Goal: Information Seeking & Learning: Learn about a topic

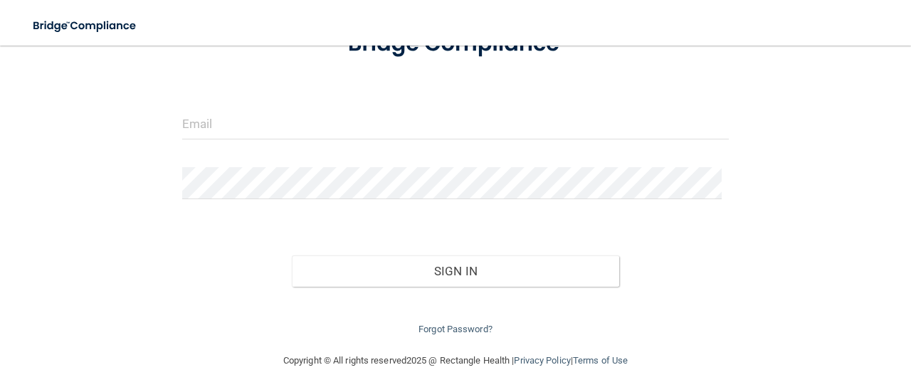
scroll to position [118, 0]
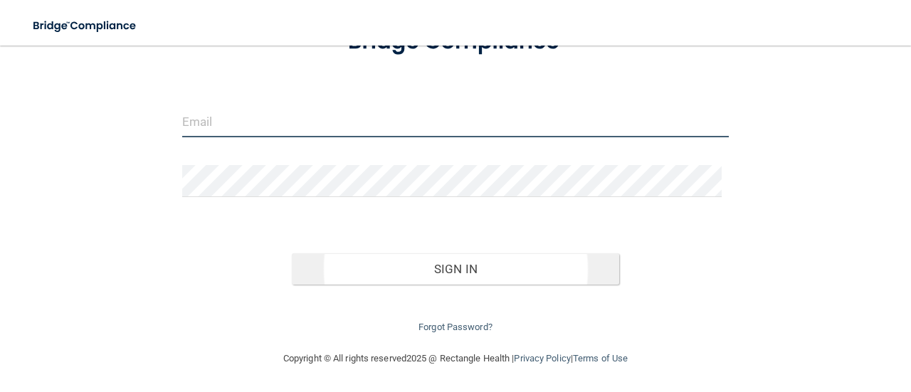
type input "[PERSON_NAME][EMAIL_ADDRESS][DOMAIN_NAME]"
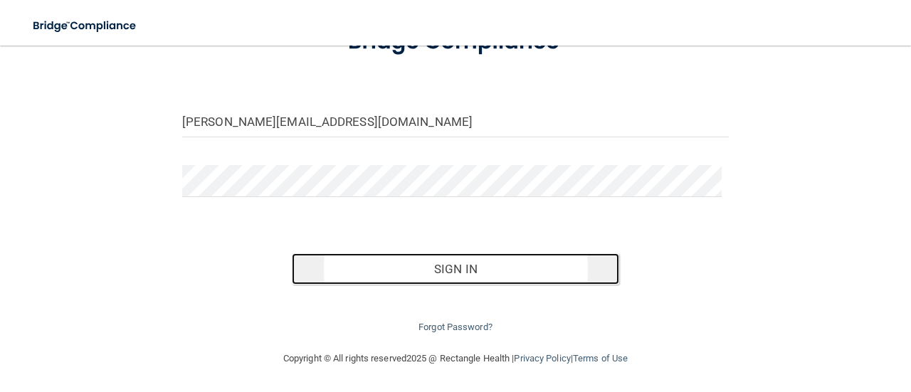
click at [485, 277] on button "Sign In" at bounding box center [456, 268] width 328 height 31
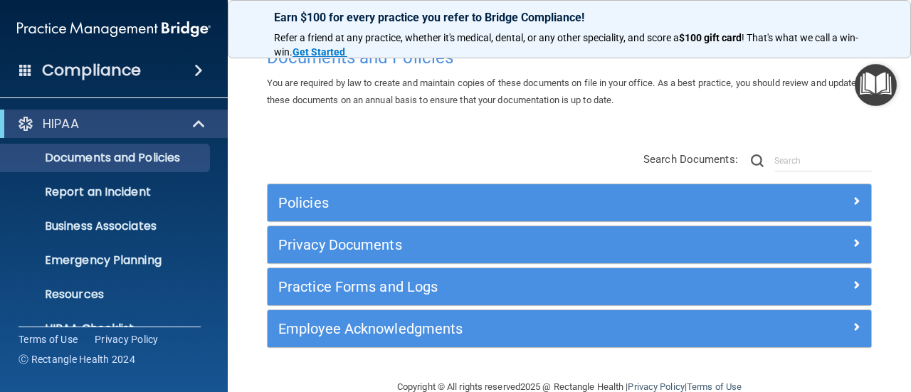
scroll to position [63, 0]
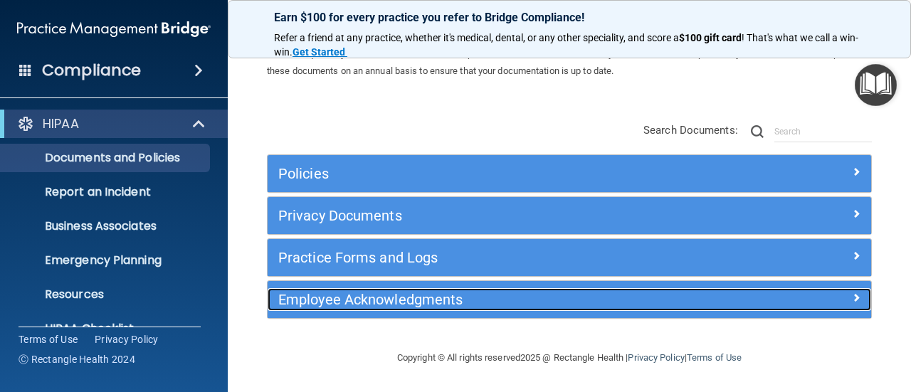
click at [379, 299] on h5 "Employee Acknowledgments" at bounding box center [493, 300] width 431 height 16
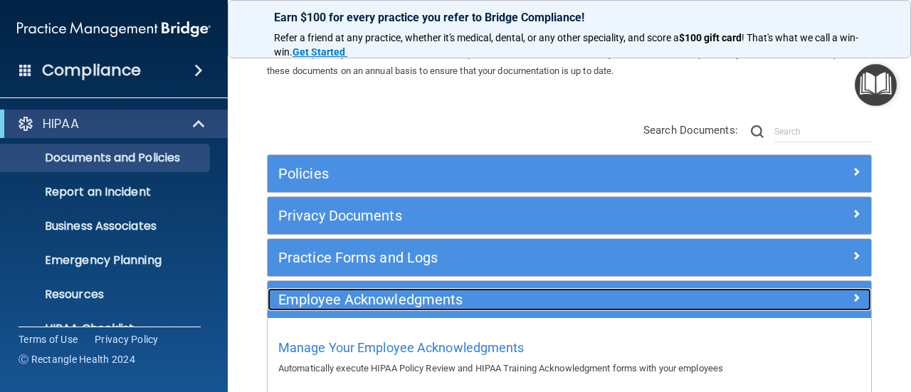
scroll to position [142, 0]
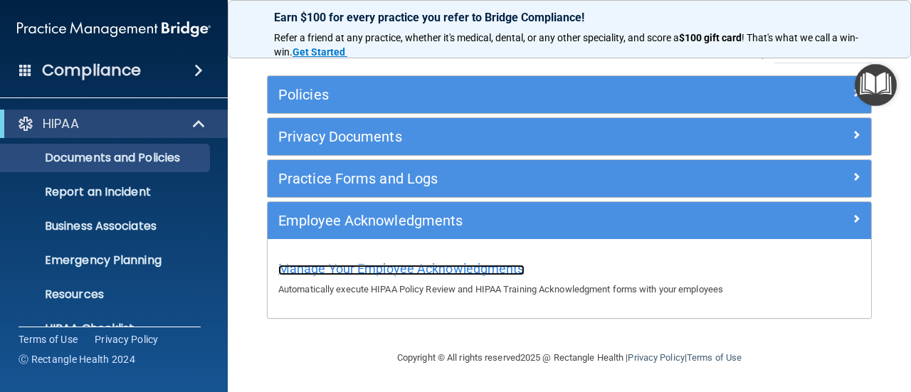
click at [399, 266] on span "Manage Your Employee Acknowledgments" at bounding box center [401, 268] width 246 height 15
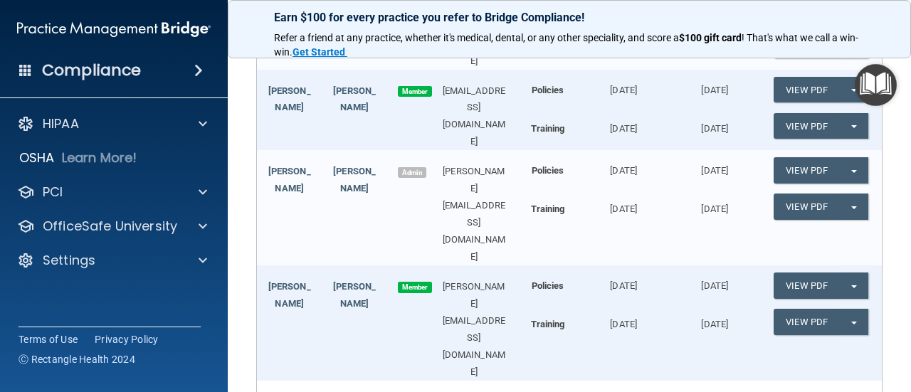
scroll to position [569, 0]
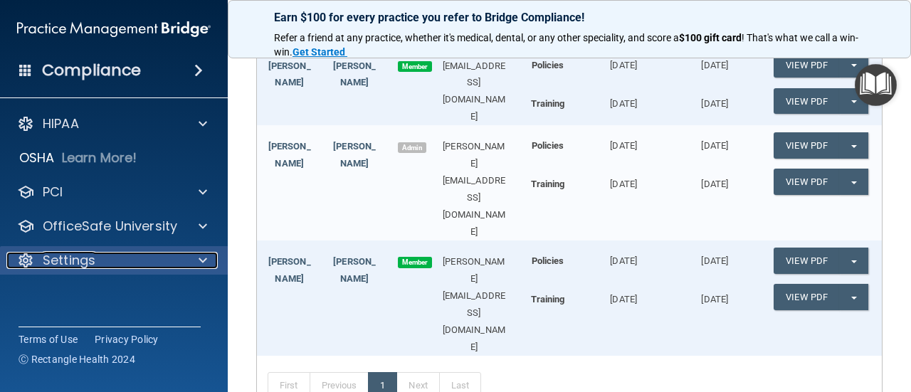
click at [95, 264] on p "Settings" at bounding box center [69, 260] width 53 height 17
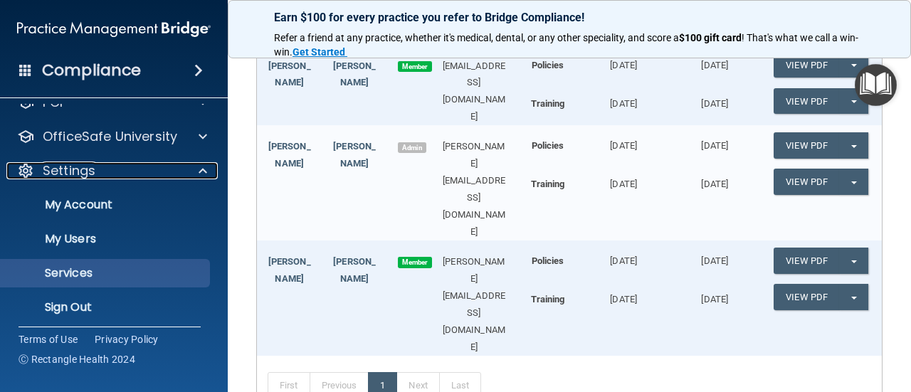
scroll to position [96, 0]
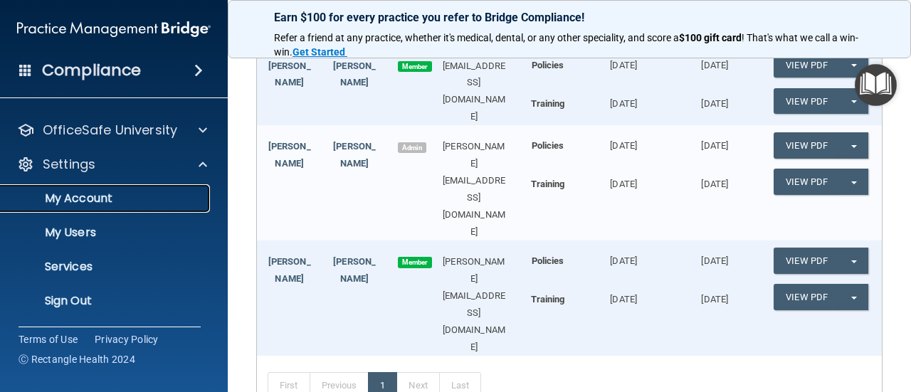
click at [98, 203] on p "My Account" at bounding box center [106, 198] width 194 height 14
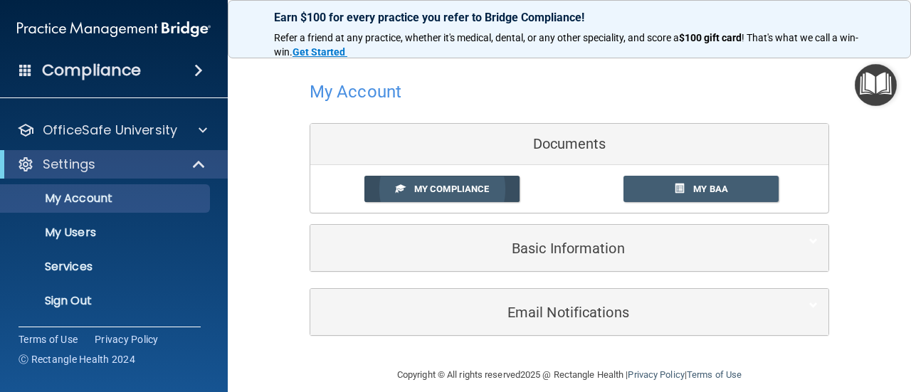
click at [449, 191] on span "My Compliance" at bounding box center [451, 189] width 75 height 11
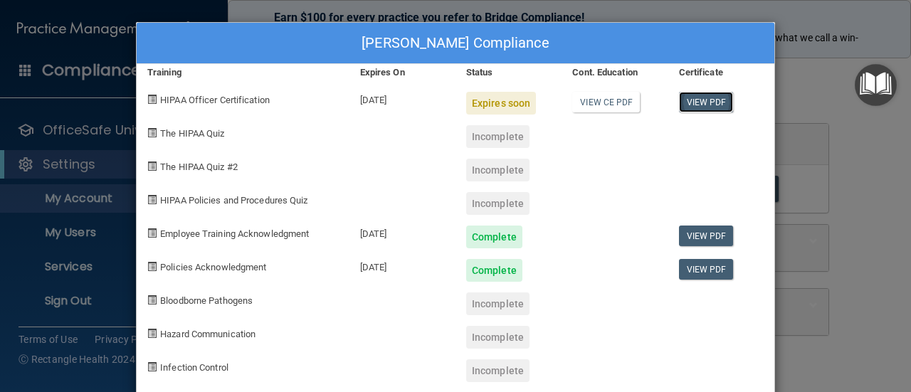
click at [703, 99] on link "View PDF" at bounding box center [706, 102] width 55 height 21
click at [488, 105] on div "Expires soon" at bounding box center [501, 103] width 70 height 23
click at [812, 100] on div "Cindy Russell-Twomey's Compliance Training Expires On Status Cont. Education Ce…" at bounding box center [455, 196] width 911 height 392
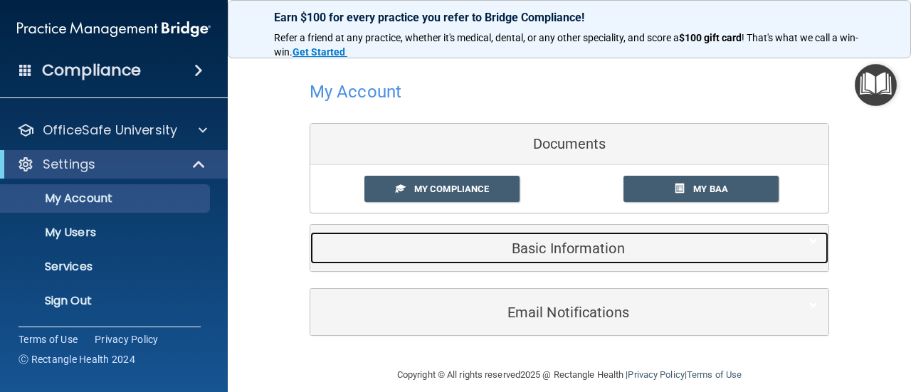
click at [542, 246] on h5 "Basic Information" at bounding box center [547, 249] width 453 height 16
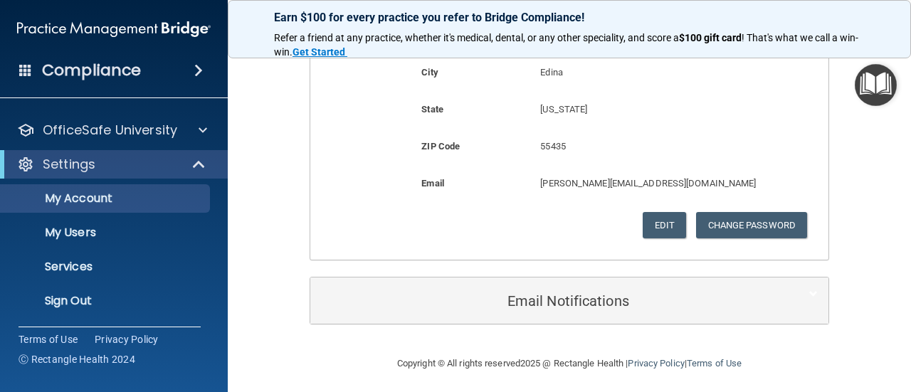
scroll to position [456, 0]
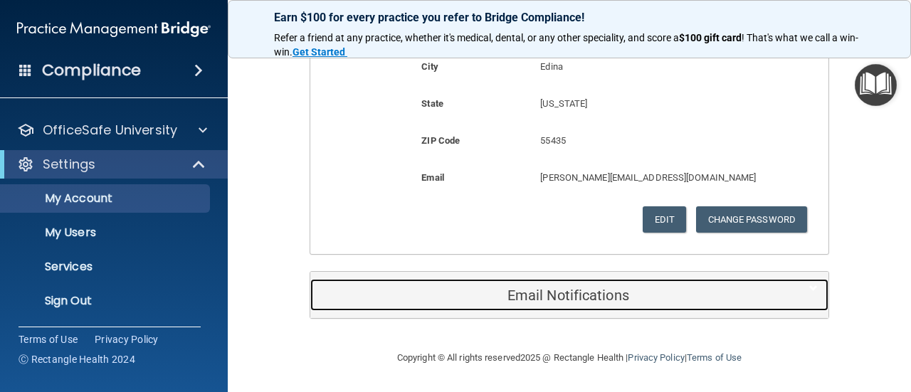
click at [570, 298] on h5 "Email Notifications" at bounding box center [547, 296] width 453 height 16
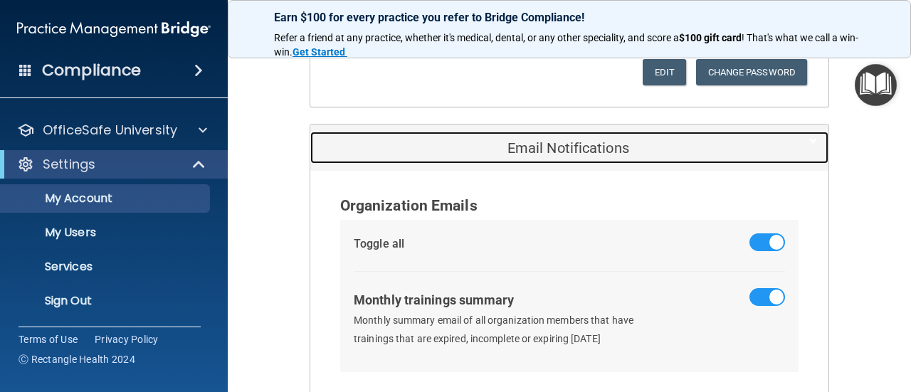
scroll to position [552, 0]
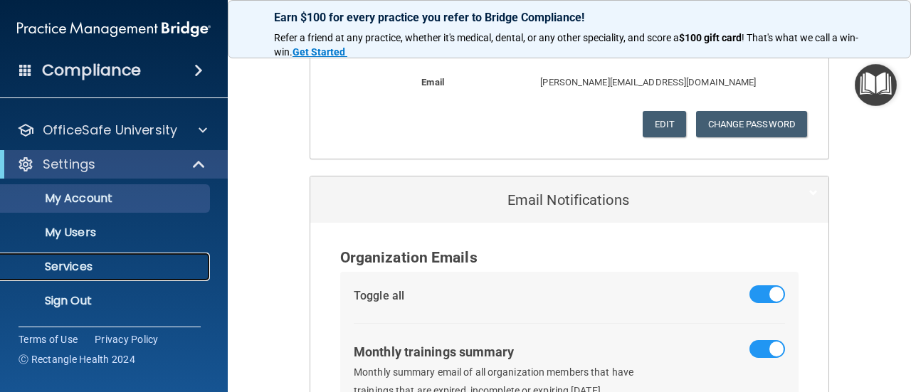
click at [75, 264] on p "Services" at bounding box center [106, 267] width 194 height 14
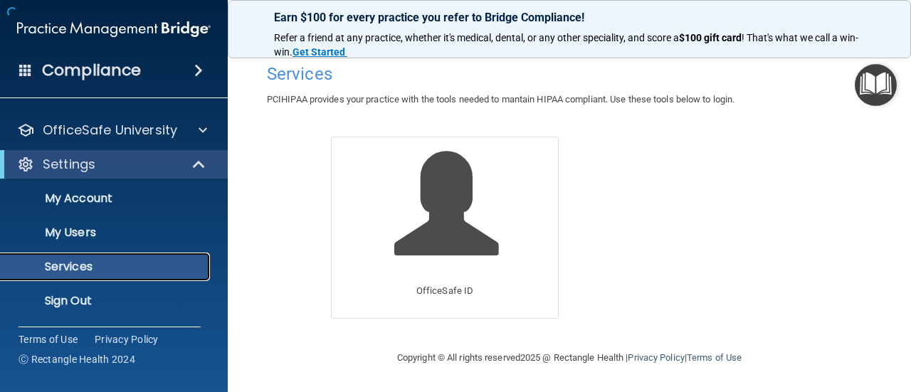
scroll to position [4, 0]
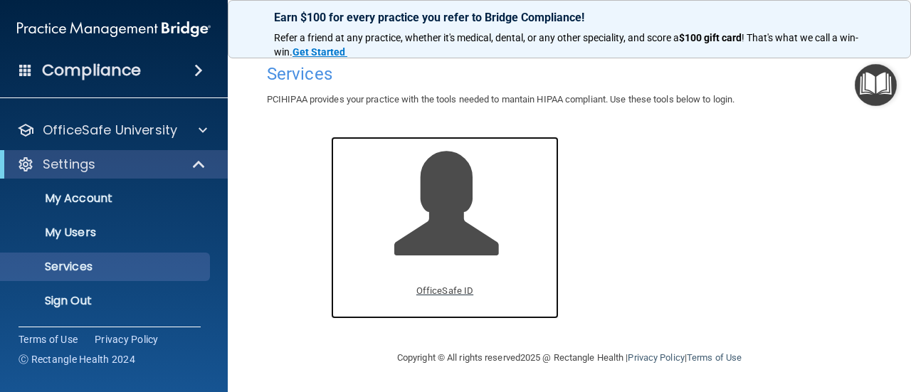
click at [424, 235] on span at bounding box center [461, 214] width 135 height 125
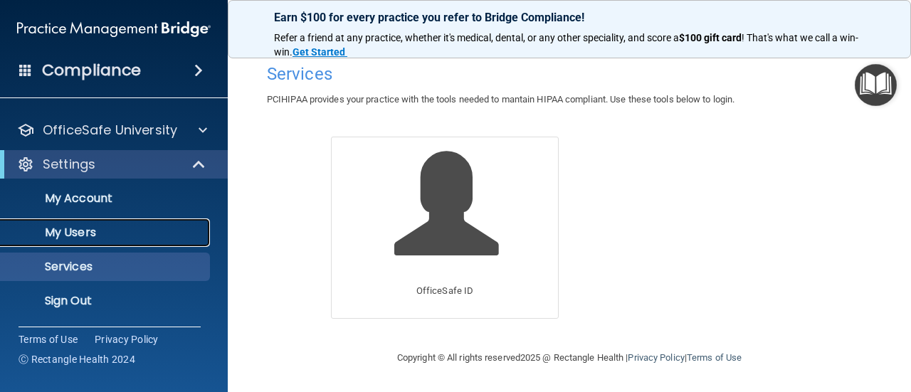
click at [73, 231] on p "My Users" at bounding box center [106, 233] width 194 height 14
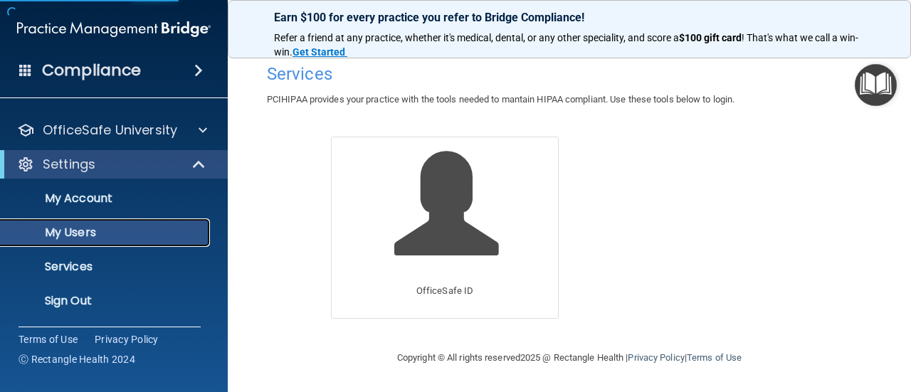
scroll to position [275, 0]
select select "20"
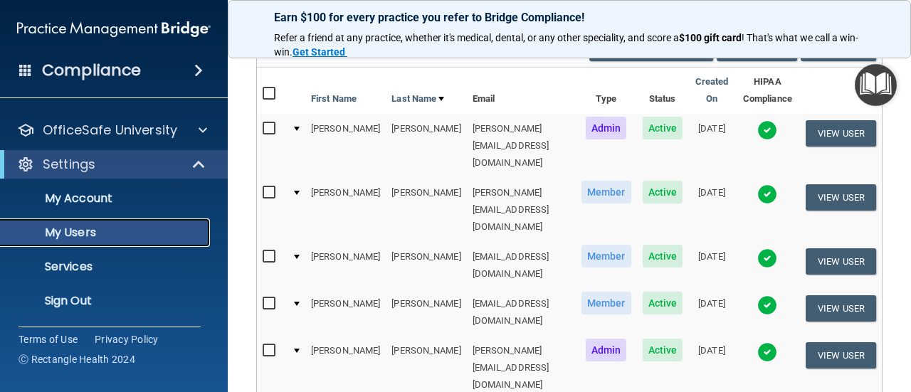
scroll to position [142, 0]
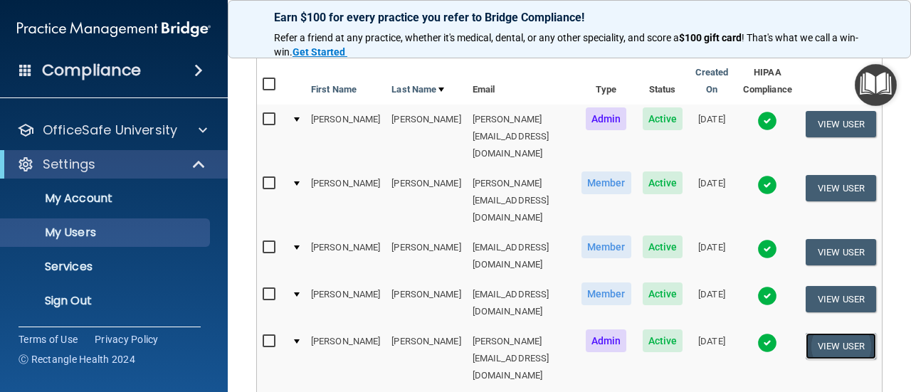
click at [825, 333] on button "View User" at bounding box center [841, 346] width 70 height 26
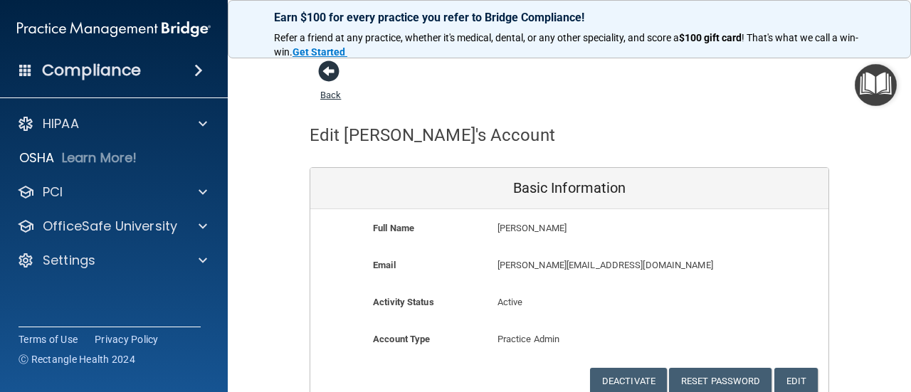
click at [331, 76] on span at bounding box center [328, 71] width 21 height 21
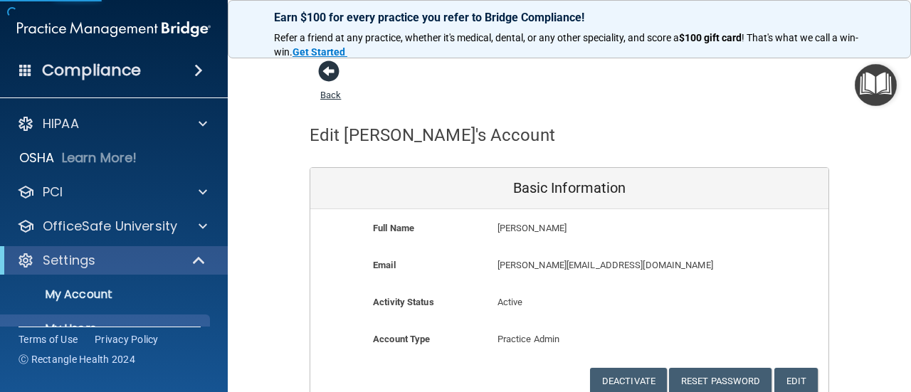
click at [325, 73] on span at bounding box center [328, 71] width 21 height 21
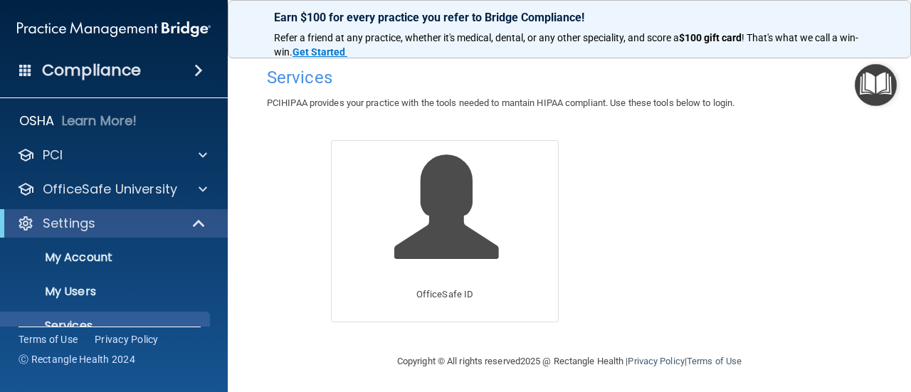
scroll to position [71, 0]
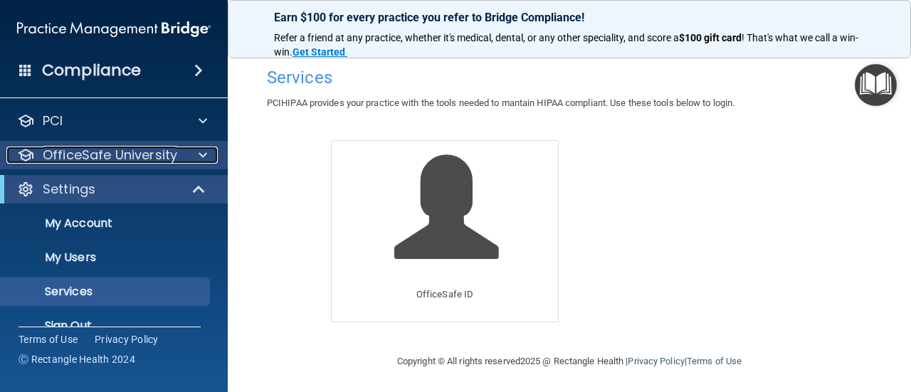
click at [152, 149] on p "OfficeSafe University" at bounding box center [110, 155] width 135 height 17
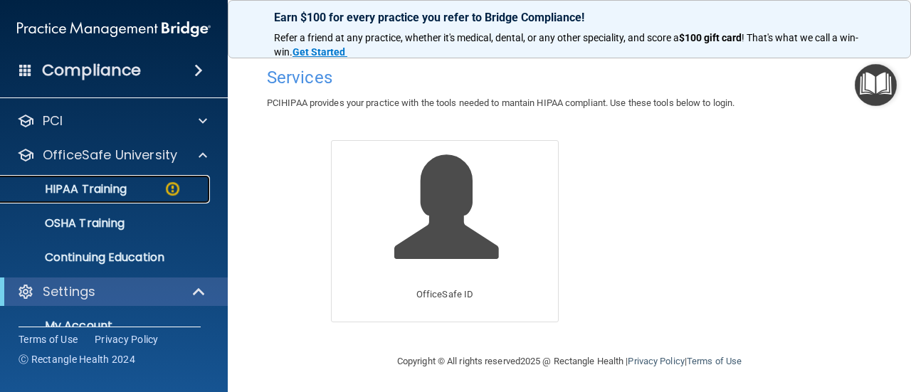
click at [97, 185] on p "HIPAA Training" at bounding box center [67, 189] width 117 height 14
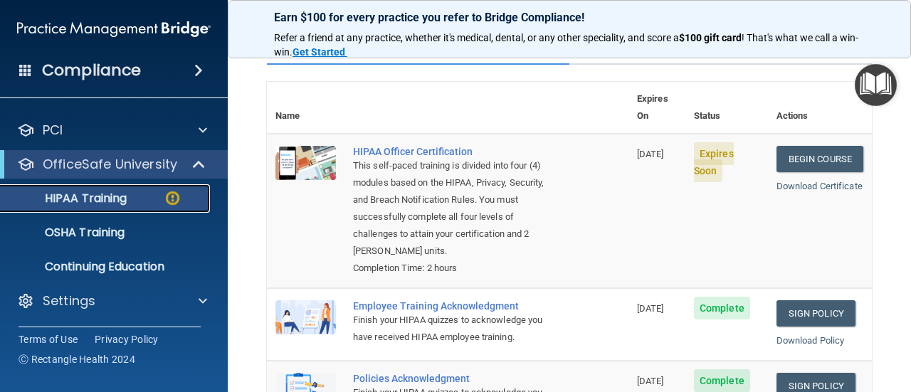
scroll to position [133, 0]
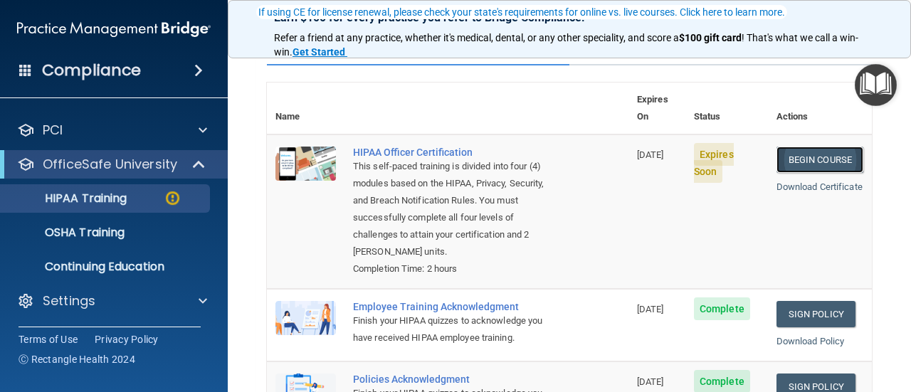
click at [807, 147] on link "Begin Course" at bounding box center [820, 160] width 87 height 26
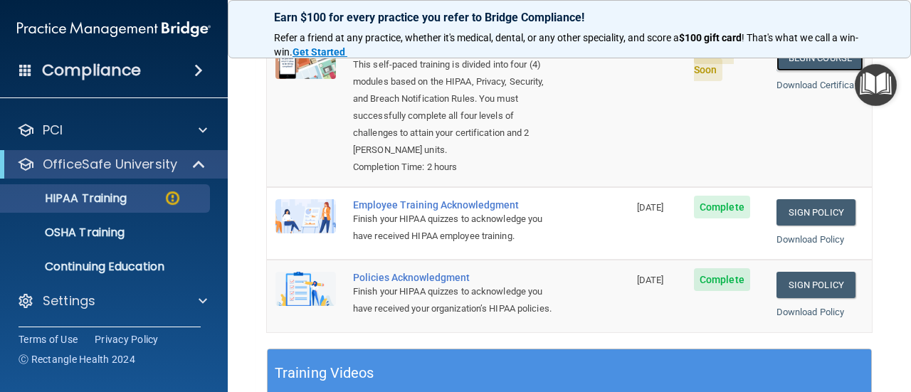
scroll to position [285, 0]
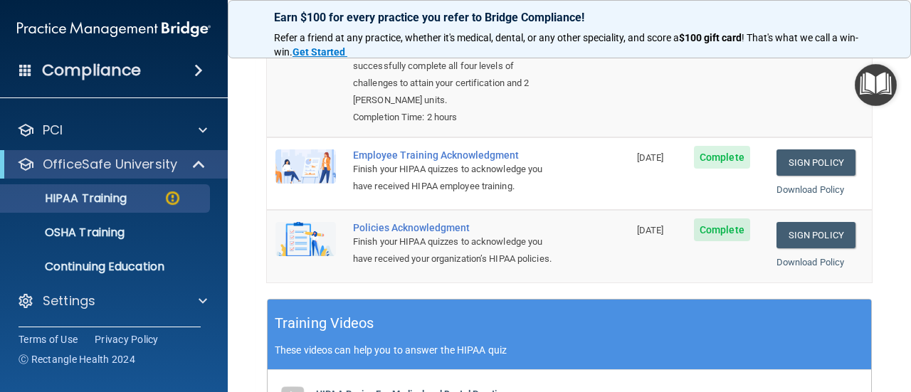
click at [900, 6] on div "Earn $100 for every practice you refer to Bridge Compliance! Refer a friend at …" at bounding box center [569, 29] width 683 height 58
click at [905, 6] on div "Earn $100 for every practice you refer to Bridge Compliance! Refer a friend at …" at bounding box center [569, 29] width 683 height 58
click at [905, 13] on div "Earn $100 for every practice you refer to Bridge Compliance! Refer a friend at …" at bounding box center [569, 29] width 683 height 58
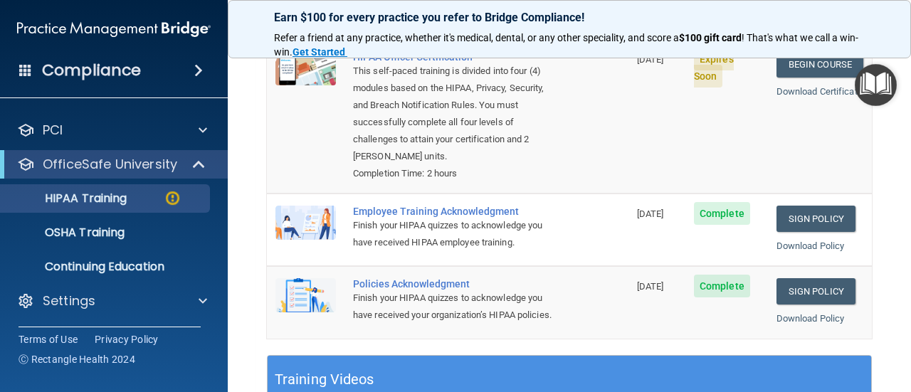
scroll to position [214, 0]
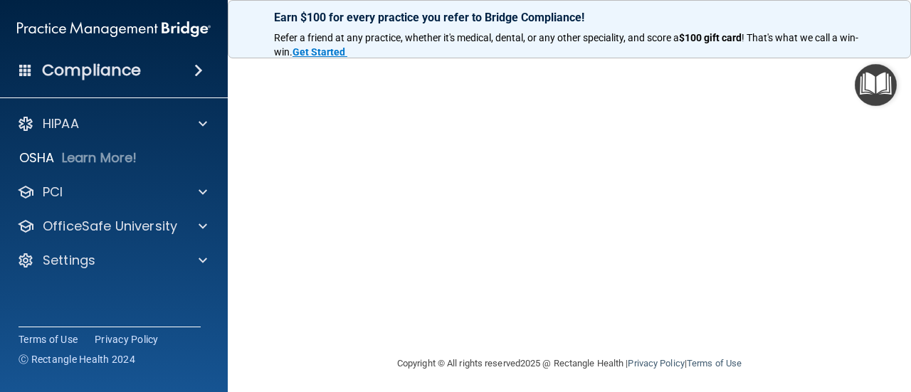
scroll to position [94, 0]
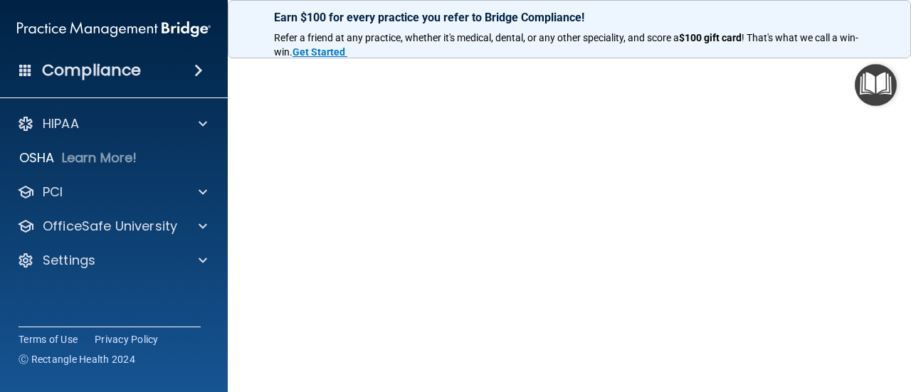
click at [889, 14] on div "Earn $100 for every practice you refer to Bridge Compliance! Refer a friend at …" at bounding box center [569, 29] width 683 height 58
click at [879, 11] on div "Earn $100 for every practice you refer to Bridge Compliance! Refer a friend at …" at bounding box center [569, 29] width 683 height 58
click at [308, 54] on strong "Get Started" at bounding box center [319, 51] width 53 height 11
